Goal: Information Seeking & Learning: Learn about a topic

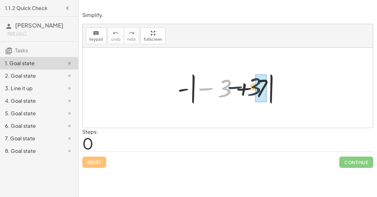
drag, startPoint x: 224, startPoint y: 91, endPoint x: 254, endPoint y: 89, distance: 29.5
click at [254, 89] on div at bounding box center [230, 88] width 112 height 35
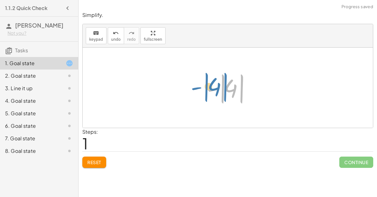
drag, startPoint x: 235, startPoint y: 87, endPoint x: 220, endPoint y: 86, distance: 14.8
click at [220, 86] on div at bounding box center [230, 88] width 53 height 35
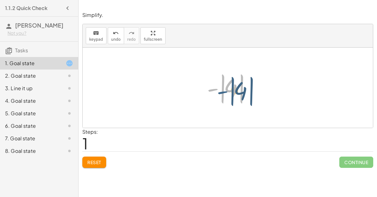
drag, startPoint x: 213, startPoint y: 88, endPoint x: 222, endPoint y: 91, distance: 9.7
click at [222, 91] on div at bounding box center [230, 88] width 53 height 35
click at [222, 92] on div at bounding box center [230, 88] width 53 height 35
click at [228, 88] on div at bounding box center [230, 88] width 53 height 35
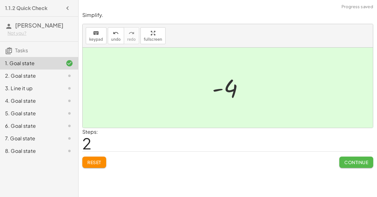
click at [358, 160] on span "Continue" at bounding box center [356, 163] width 24 height 6
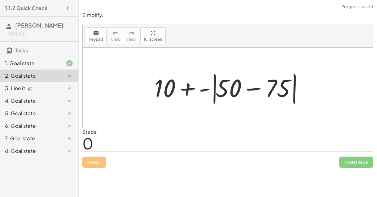
click at [248, 89] on div at bounding box center [230, 88] width 158 height 36
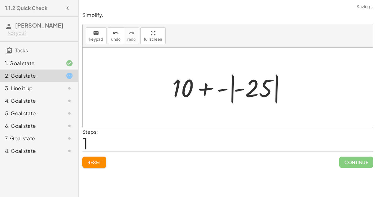
click at [232, 89] on div at bounding box center [230, 88] width 122 height 35
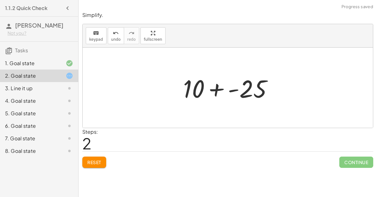
click at [215, 89] on div at bounding box center [230, 88] width 101 height 32
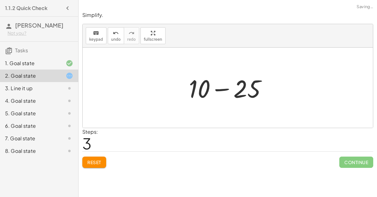
click at [219, 92] on div at bounding box center [230, 88] width 89 height 32
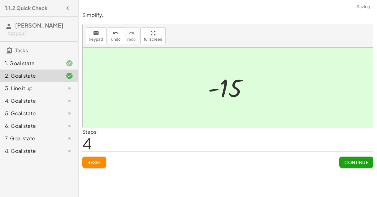
click at [358, 163] on span "Continue" at bounding box center [356, 163] width 24 height 6
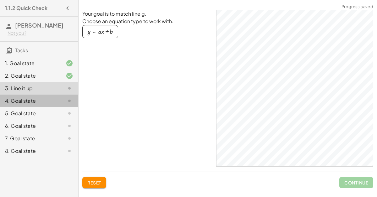
click at [37, 104] on div "4. Goal state" at bounding box center [30, 101] width 51 height 8
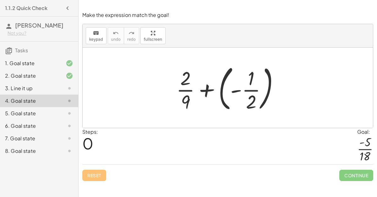
click at [221, 91] on div at bounding box center [230, 88] width 114 height 52
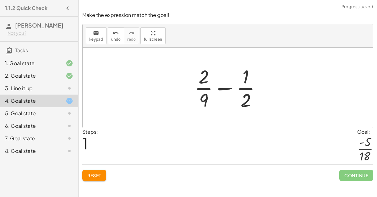
click at [229, 88] on div at bounding box center [230, 88] width 78 height 48
click at [245, 104] on div at bounding box center [230, 88] width 78 height 48
drag, startPoint x: 204, startPoint y: 73, endPoint x: 246, endPoint y: 96, distance: 47.4
click at [246, 96] on div at bounding box center [230, 88] width 78 height 48
drag, startPoint x: 205, startPoint y: 101, endPoint x: 242, endPoint y: 98, distance: 37.2
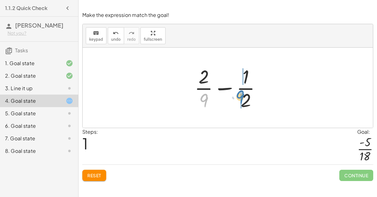
click at [242, 98] on div at bounding box center [230, 88] width 78 height 48
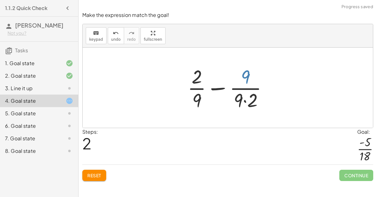
click at [244, 74] on div at bounding box center [229, 88] width 91 height 48
drag, startPoint x: 199, startPoint y: 76, endPoint x: 243, endPoint y: 75, distance: 43.7
click at [243, 75] on div at bounding box center [229, 88] width 91 height 48
drag, startPoint x: 199, startPoint y: 73, endPoint x: 249, endPoint y: 76, distance: 50.3
click at [249, 76] on div at bounding box center [229, 88] width 91 height 48
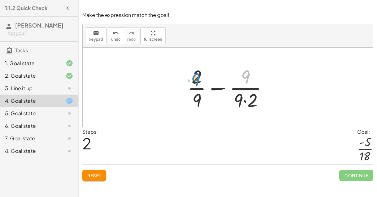
drag, startPoint x: 248, startPoint y: 75, endPoint x: 197, endPoint y: 78, distance: 50.9
click at [197, 78] on div at bounding box center [229, 88] width 91 height 48
click at [212, 88] on div at bounding box center [229, 88] width 91 height 48
click at [245, 102] on div at bounding box center [229, 88] width 91 height 48
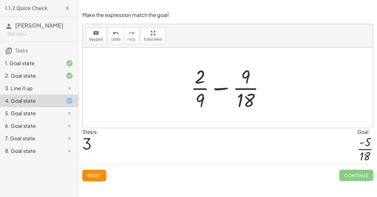
click at [223, 87] on div at bounding box center [229, 88] width 85 height 48
drag, startPoint x: 200, startPoint y: 79, endPoint x: 202, endPoint y: 104, distance: 24.6
click at [202, 104] on div at bounding box center [229, 88] width 85 height 48
click at [99, 173] on span "Reset" at bounding box center [94, 176] width 14 height 6
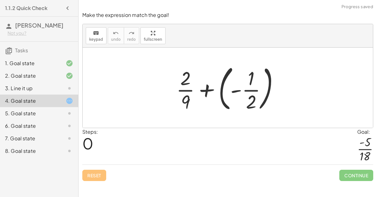
click at [219, 90] on div at bounding box center [230, 88] width 114 height 52
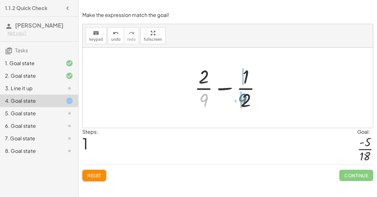
drag, startPoint x: 206, startPoint y: 99, endPoint x: 244, endPoint y: 99, distance: 38.6
click at [244, 99] on div at bounding box center [230, 88] width 78 height 48
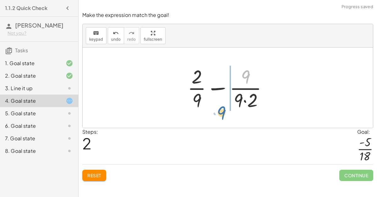
drag, startPoint x: 243, startPoint y: 74, endPoint x: 219, endPoint y: 91, distance: 30.1
click at [219, 91] on div at bounding box center [229, 88] width 91 height 48
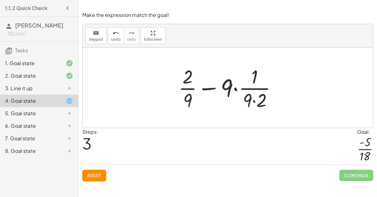
click at [103, 170] on button "Reset" at bounding box center [94, 175] width 24 height 11
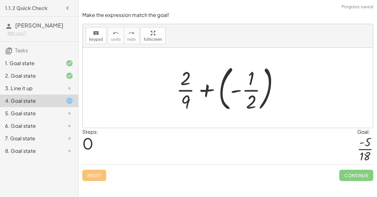
click at [221, 88] on div at bounding box center [230, 88] width 114 height 52
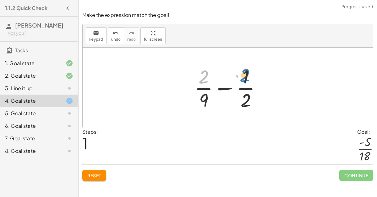
drag, startPoint x: 202, startPoint y: 81, endPoint x: 243, endPoint y: 80, distance: 41.8
click at [243, 80] on div at bounding box center [230, 88] width 78 height 48
drag, startPoint x: 246, startPoint y: 75, endPoint x: 197, endPoint y: 75, distance: 49.3
click at [197, 75] on div at bounding box center [230, 88] width 78 height 48
drag, startPoint x: 202, startPoint y: 77, endPoint x: 251, endPoint y: 76, distance: 48.7
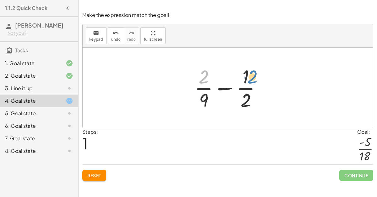
click at [251, 76] on div at bounding box center [230, 88] width 78 height 48
drag, startPoint x: 204, startPoint y: 100, endPoint x: 242, endPoint y: 99, distance: 38.0
click at [242, 99] on div at bounding box center [230, 88] width 78 height 48
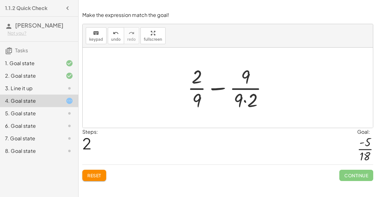
click at [246, 101] on div at bounding box center [229, 88] width 91 height 48
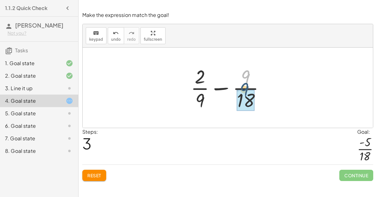
drag, startPoint x: 246, startPoint y: 79, endPoint x: 243, endPoint y: 99, distance: 20.2
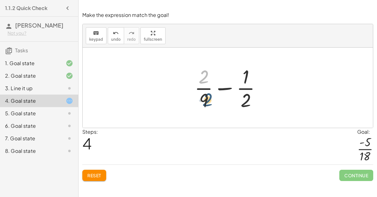
drag, startPoint x: 203, startPoint y: 78, endPoint x: 207, endPoint y: 103, distance: 25.4
click at [207, 103] on div at bounding box center [230, 88] width 78 height 48
drag, startPoint x: 206, startPoint y: 78, endPoint x: 260, endPoint y: 103, distance: 60.2
click at [260, 103] on div at bounding box center [230, 88] width 78 height 48
drag, startPoint x: 200, startPoint y: 81, endPoint x: 244, endPoint y: 106, distance: 49.9
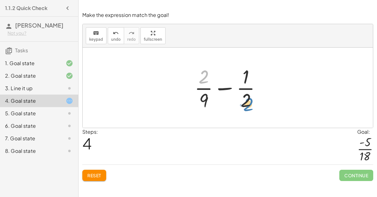
click at [244, 106] on div at bounding box center [230, 88] width 78 height 48
drag, startPoint x: 245, startPoint y: 80, endPoint x: 204, endPoint y: 101, distance: 46.2
click at [204, 101] on div at bounding box center [230, 88] width 78 height 48
click at [220, 89] on div at bounding box center [230, 88] width 78 height 48
drag, startPoint x: 205, startPoint y: 98, endPoint x: 205, endPoint y: 74, distance: 23.2
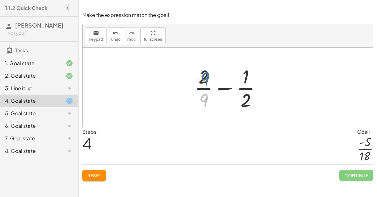
click at [205, 74] on div at bounding box center [230, 88] width 78 height 48
drag, startPoint x: 207, startPoint y: 97, endPoint x: 252, endPoint y: 71, distance: 52.3
click at [252, 71] on div at bounding box center [230, 88] width 78 height 48
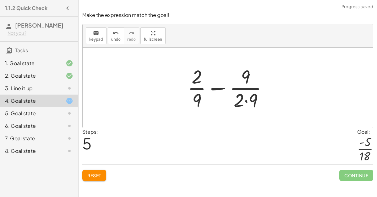
click at [246, 101] on div at bounding box center [229, 88] width 91 height 48
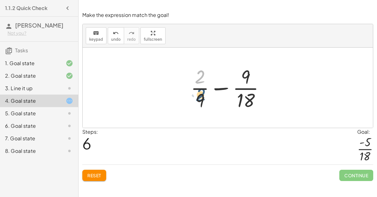
drag, startPoint x: 199, startPoint y: 79, endPoint x: 199, endPoint y: 102, distance: 23.2
click at [199, 102] on div at bounding box center [229, 88] width 85 height 48
click at [68, 110] on icon at bounding box center [70, 114] width 8 height 8
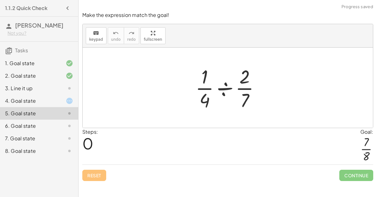
click at [228, 88] on div at bounding box center [230, 88] width 76 height 48
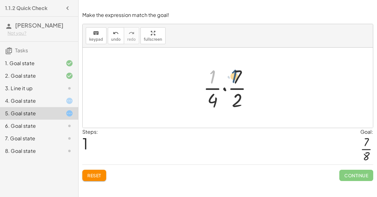
drag, startPoint x: 212, startPoint y: 81, endPoint x: 236, endPoint y: 80, distance: 23.9
click at [236, 80] on div at bounding box center [230, 88] width 60 height 48
drag, startPoint x: 210, startPoint y: 99, endPoint x: 243, endPoint y: 98, distance: 33.0
click at [243, 98] on div at bounding box center [230, 88] width 60 height 48
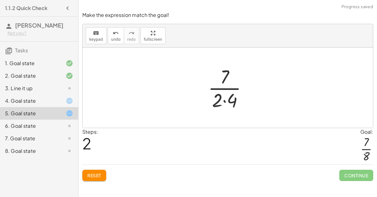
click at [224, 101] on div at bounding box center [230, 88] width 51 height 48
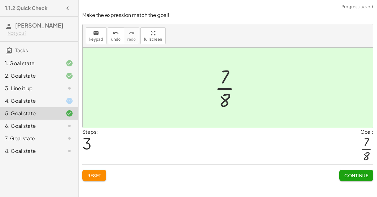
click at [342, 172] on button "Continue" at bounding box center [356, 175] width 34 height 11
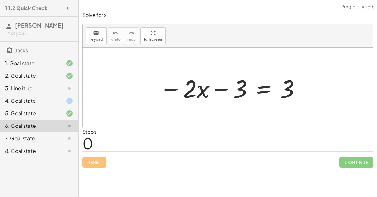
click at [52, 99] on div "4. Goal state" at bounding box center [30, 101] width 51 height 8
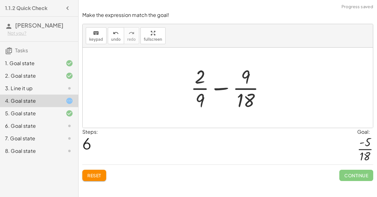
click at [86, 171] on button "Reset" at bounding box center [94, 175] width 24 height 11
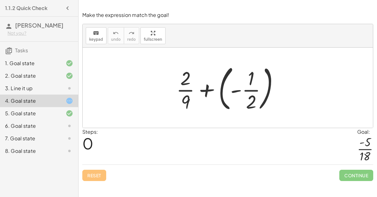
click at [221, 91] on div at bounding box center [230, 88] width 114 height 52
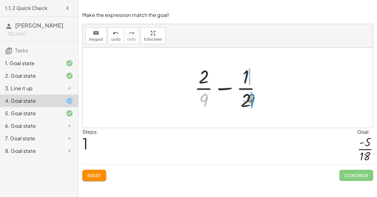
drag, startPoint x: 207, startPoint y: 96, endPoint x: 254, endPoint y: 96, distance: 46.8
click at [254, 96] on div at bounding box center [230, 88] width 78 height 48
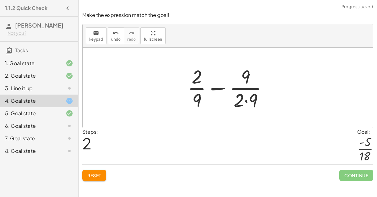
click at [246, 101] on div at bounding box center [229, 88] width 91 height 48
click at [102, 178] on button "Reset" at bounding box center [94, 175] width 24 height 11
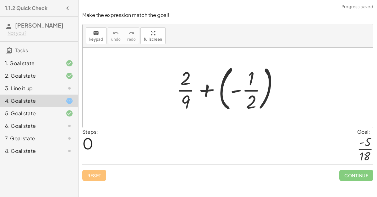
click at [221, 87] on div at bounding box center [230, 88] width 114 height 52
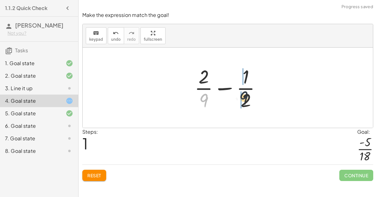
drag, startPoint x: 206, startPoint y: 97, endPoint x: 252, endPoint y: 95, distance: 45.5
click at [252, 95] on div at bounding box center [230, 88] width 78 height 48
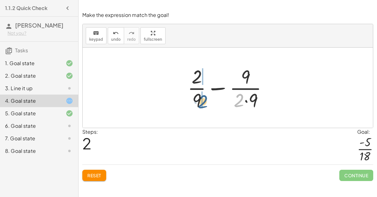
drag, startPoint x: 237, startPoint y: 101, endPoint x: 200, endPoint y: 102, distance: 37.1
click at [200, 102] on div at bounding box center [229, 88] width 91 height 48
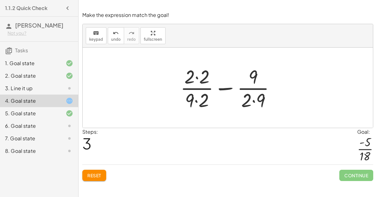
click at [194, 100] on div at bounding box center [230, 88] width 106 height 48
click at [196, 101] on div at bounding box center [230, 88] width 106 height 48
click at [253, 101] on div at bounding box center [230, 88] width 106 height 48
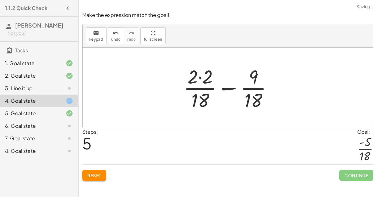
click at [200, 77] on div at bounding box center [230, 88] width 100 height 48
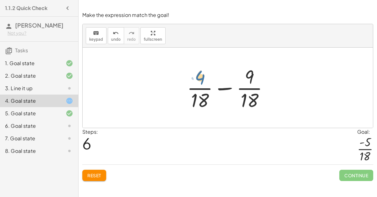
click at [197, 78] on div at bounding box center [230, 88] width 93 height 48
click at [224, 86] on div at bounding box center [230, 88] width 93 height 48
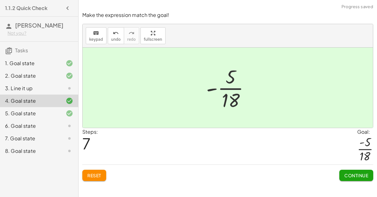
click at [358, 173] on span "Continue" at bounding box center [356, 176] width 24 height 6
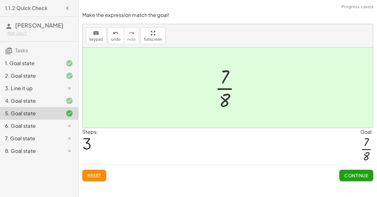
click at [362, 175] on span "Continue" at bounding box center [356, 176] width 24 height 6
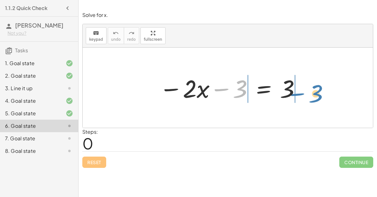
drag, startPoint x: 239, startPoint y: 89, endPoint x: 304, endPoint y: 93, distance: 65.4
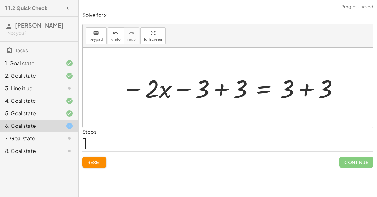
click at [306, 89] on div at bounding box center [230, 88] width 224 height 32
click at [223, 88] on div at bounding box center [210, 88] width 185 height 32
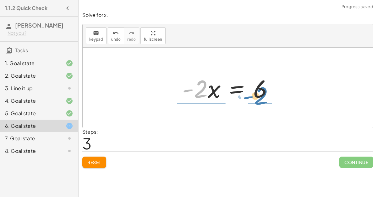
drag, startPoint x: 200, startPoint y: 93, endPoint x: 261, endPoint y: 100, distance: 61.3
click at [261, 100] on div at bounding box center [230, 88] width 102 height 32
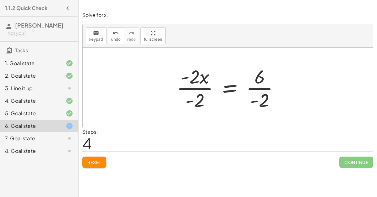
click at [204, 88] on div at bounding box center [230, 88] width 114 height 48
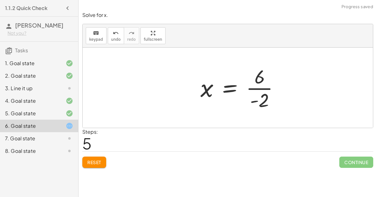
click at [260, 89] on div at bounding box center [242, 88] width 90 height 48
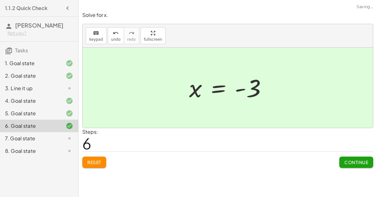
click at [344, 164] on span "Continue" at bounding box center [356, 163] width 24 height 6
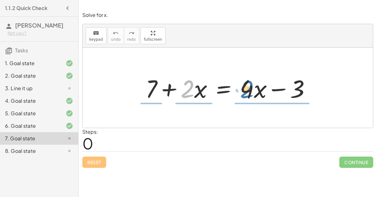
drag, startPoint x: 189, startPoint y: 89, endPoint x: 245, endPoint y: 84, distance: 56.4
click at [245, 84] on div at bounding box center [230, 88] width 176 height 32
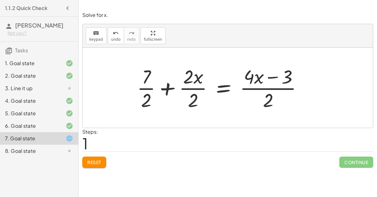
click at [96, 162] on span "Reset" at bounding box center [94, 163] width 14 height 6
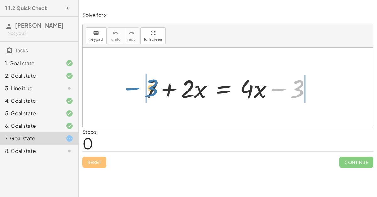
drag, startPoint x: 299, startPoint y: 89, endPoint x: 153, endPoint y: 88, distance: 146.6
click at [153, 88] on div at bounding box center [230, 88] width 176 height 32
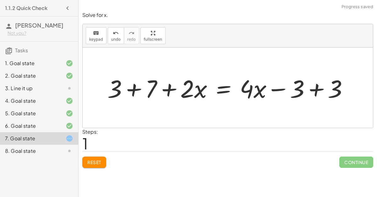
click at [134, 88] on div at bounding box center [230, 88] width 252 height 32
click at [318, 89] on div at bounding box center [244, 88] width 224 height 32
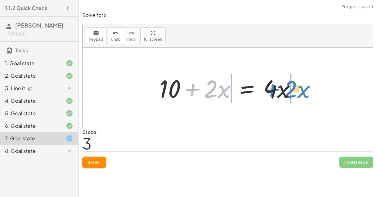
drag, startPoint x: 194, startPoint y: 88, endPoint x: 283, endPoint y: 88, distance: 88.8
click at [283, 88] on div at bounding box center [230, 88] width 148 height 32
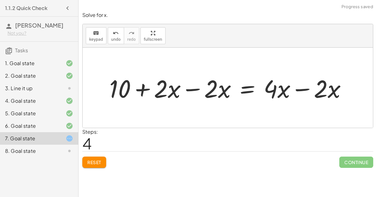
click at [301, 91] on div at bounding box center [230, 88] width 248 height 32
click at [193, 87] on div at bounding box center [205, 88] width 198 height 32
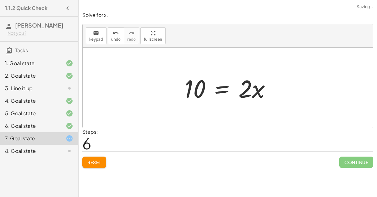
click at [241, 92] on div at bounding box center [230, 88] width 98 height 32
drag, startPoint x: 241, startPoint y: 92, endPoint x: 191, endPoint y: 116, distance: 55.6
click at [191, 116] on div "+ 7 + · 2 · x = + · 4 · x − 3 + 3 + 7 + · 2 · x = + · 4 · x − 3 + 3 + 10 + · 2 …" at bounding box center [228, 88] width 290 height 80
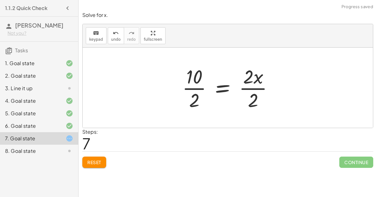
click at [253, 90] on div at bounding box center [230, 88] width 102 height 48
click at [201, 89] on div at bounding box center [222, 88] width 87 height 48
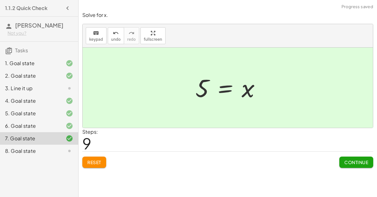
click at [348, 162] on span "Continue" at bounding box center [356, 163] width 24 height 6
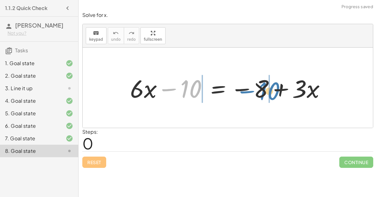
drag, startPoint x: 172, startPoint y: 88, endPoint x: 250, endPoint y: 87, distance: 77.2
click at [250, 87] on div at bounding box center [230, 88] width 207 height 32
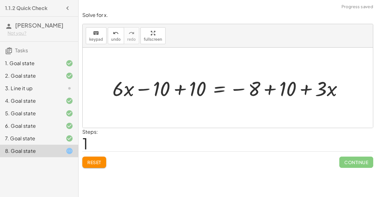
click at [268, 88] on div at bounding box center [230, 88] width 242 height 27
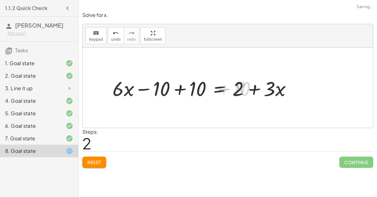
click at [183, 88] on div at bounding box center [203, 88] width 189 height 27
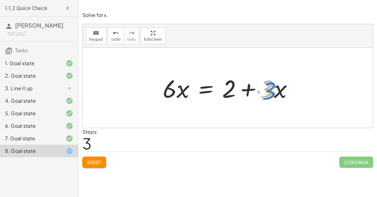
click at [266, 87] on div at bounding box center [229, 88] width 141 height 32
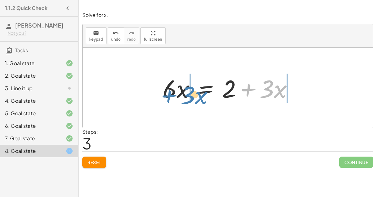
drag, startPoint x: 252, startPoint y: 89, endPoint x: 174, endPoint y: 94, distance: 78.4
click at [174, 94] on div at bounding box center [229, 88] width 141 height 32
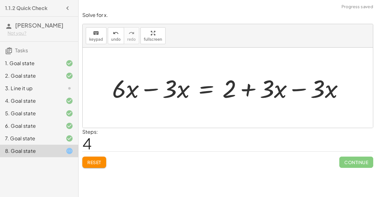
click at [155, 89] on div at bounding box center [230, 88] width 243 height 32
click at [295, 88] on div at bounding box center [255, 88] width 192 height 32
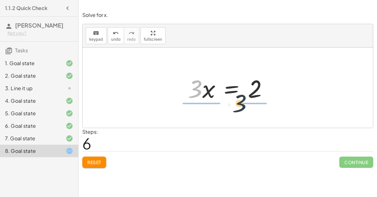
drag, startPoint x: 198, startPoint y: 91, endPoint x: 250, endPoint y: 115, distance: 56.9
click at [250, 115] on div "+ · 6 · x − 10 = − 8 + · 3 · x + · 6 · x − 10 + 10 = − 8 + 10 + · 3 · x + · 6 ·…" at bounding box center [228, 88] width 290 height 80
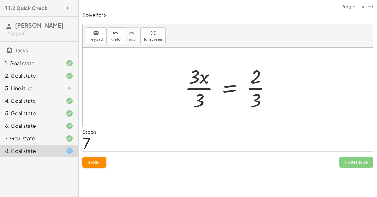
click at [258, 88] on div at bounding box center [229, 88] width 97 height 48
click at [195, 89] on div at bounding box center [229, 88] width 97 height 48
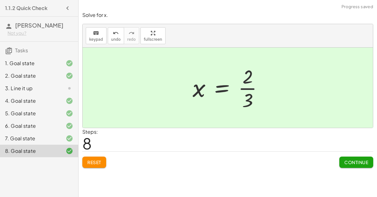
click at [349, 163] on span "Continue" at bounding box center [356, 163] width 24 height 6
